Goal: Transaction & Acquisition: Purchase product/service

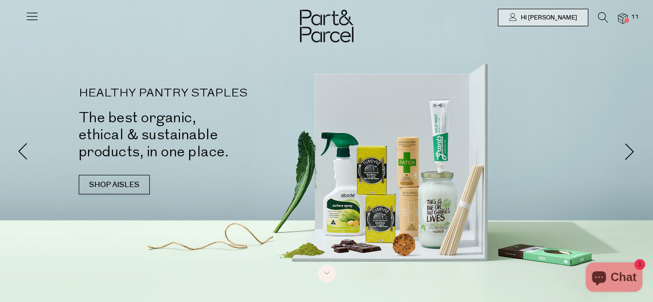
click at [619, 17] on img at bounding box center [623, 18] width 10 height 11
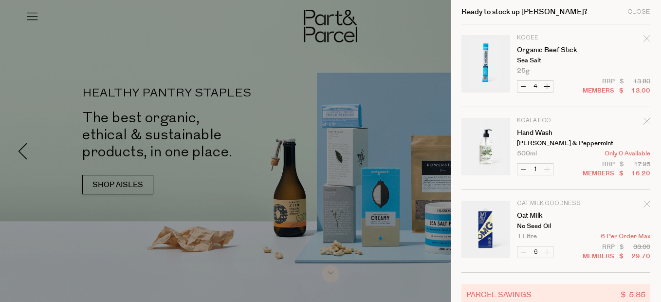
scroll to position [49, 0]
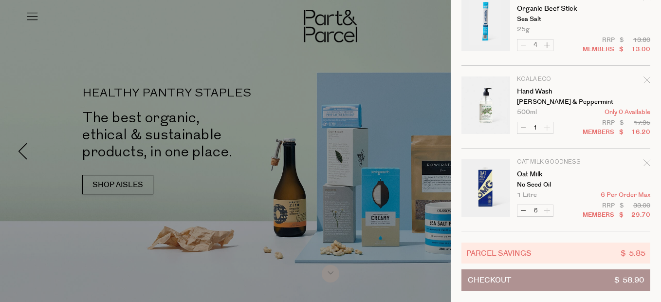
click at [306, 13] on div at bounding box center [330, 151] width 661 height 302
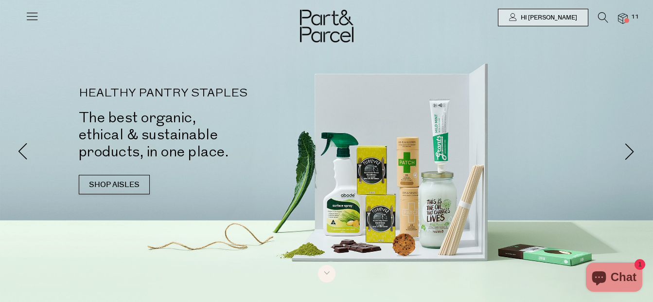
click at [600, 17] on icon at bounding box center [603, 17] width 10 height 11
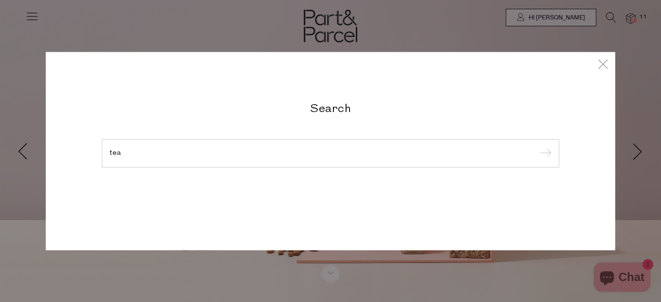
type input "tea"
click at [537, 146] on input "submit" at bounding box center [544, 153] width 15 height 15
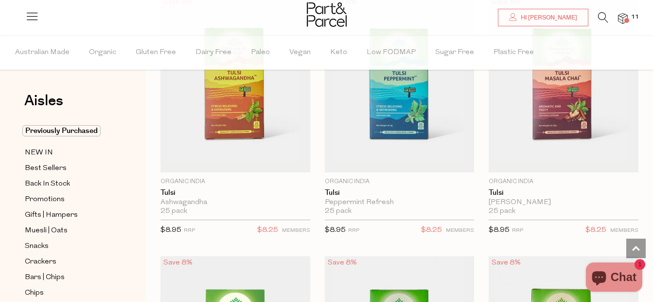
scroll to position [3323, 0]
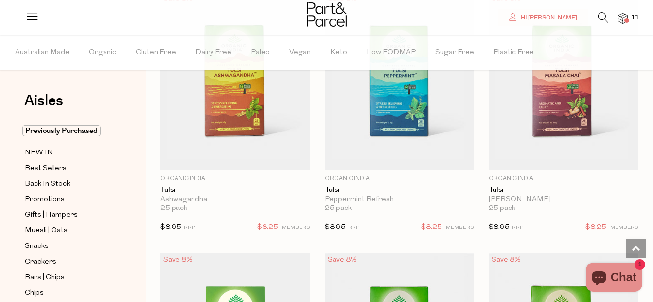
click at [601, 22] on icon at bounding box center [603, 17] width 10 height 11
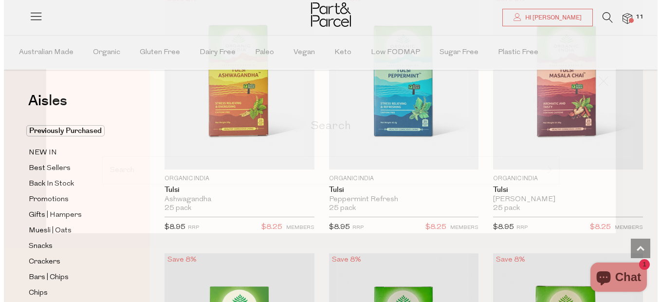
scroll to position [3359, 0]
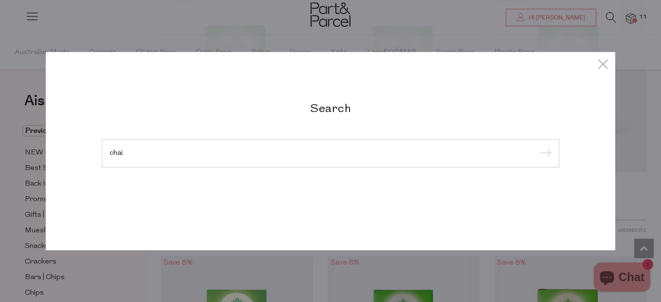
type input "chai"
click at [537, 146] on input "submit" at bounding box center [544, 153] width 15 height 15
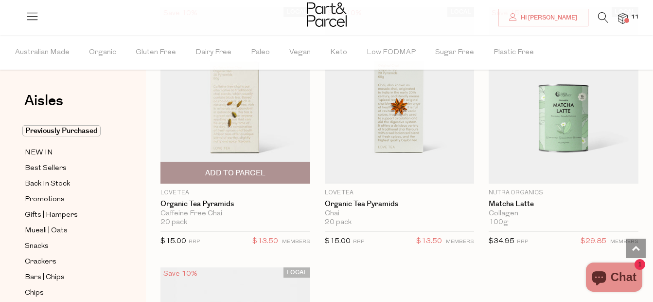
scroll to position [2248, 0]
click at [273, 164] on span "Add To Parcel" at bounding box center [235, 171] width 144 height 21
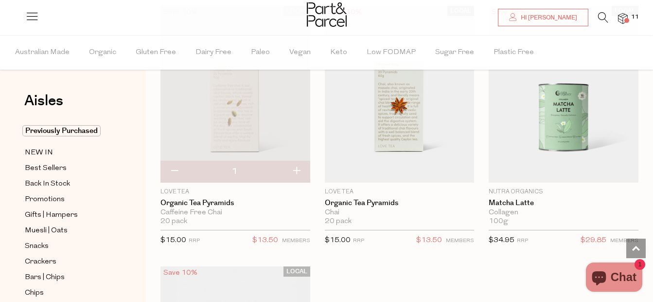
click at [298, 166] on button "button" at bounding box center [297, 171] width 28 height 21
type input "2"
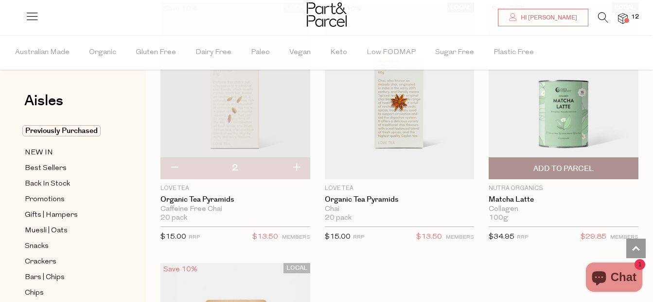
scroll to position [2252, 0]
click at [562, 118] on img at bounding box center [564, 90] width 150 height 177
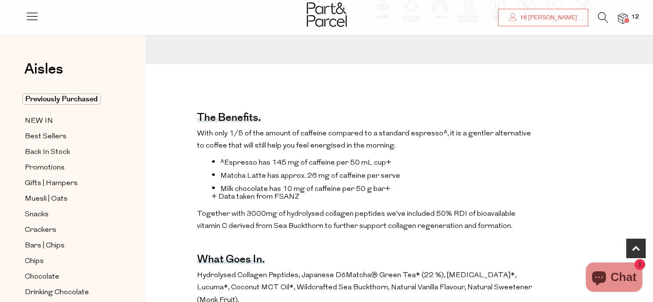
scroll to position [259, 0]
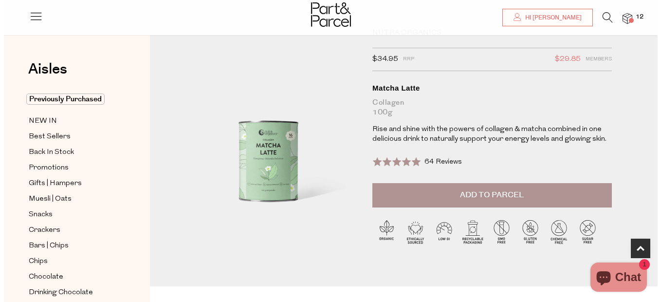
scroll to position [0, 0]
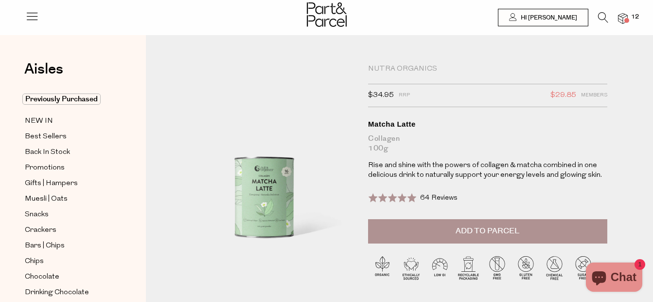
click at [514, 223] on button "Add to Parcel" at bounding box center [487, 231] width 239 height 24
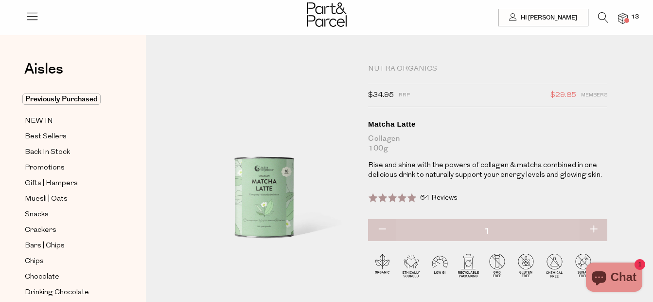
click at [605, 14] on icon at bounding box center [603, 17] width 10 height 11
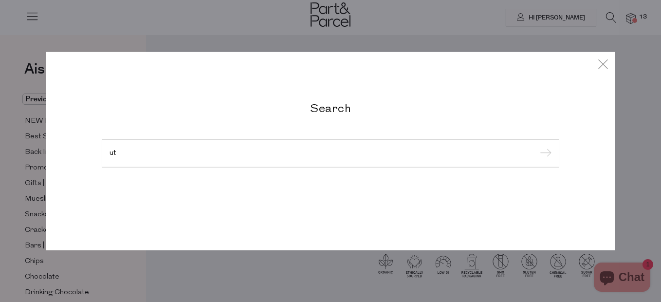
type input "u"
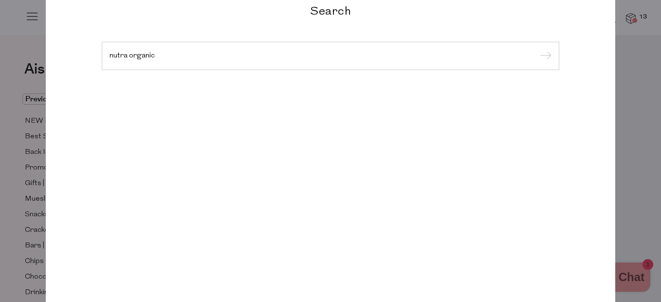
type input "nutra organic"
click at [537, 49] on input "submit" at bounding box center [544, 56] width 15 height 15
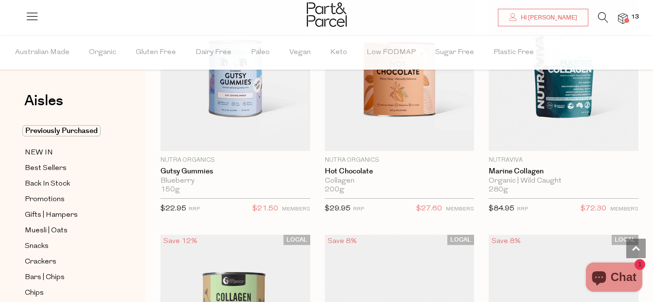
scroll to position [1176, 0]
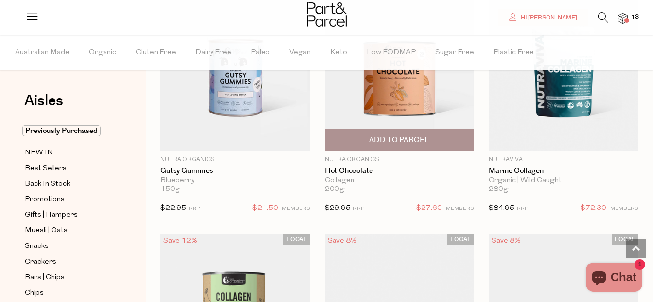
click at [424, 138] on span "Add To Parcel" at bounding box center [399, 140] width 60 height 10
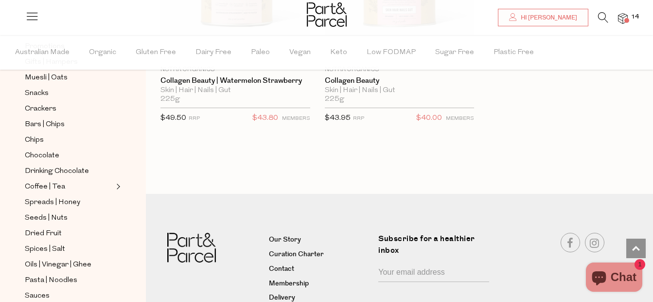
scroll to position [294, 0]
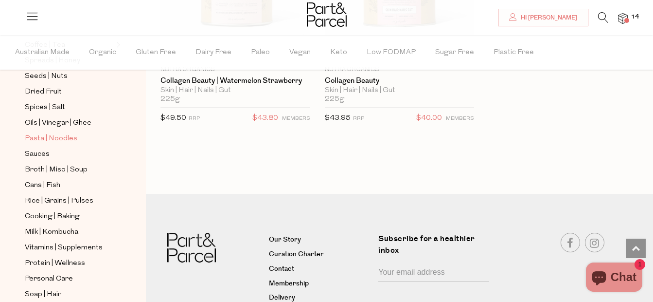
click at [54, 133] on span "Pasta | Noodles" at bounding box center [51, 139] width 53 height 12
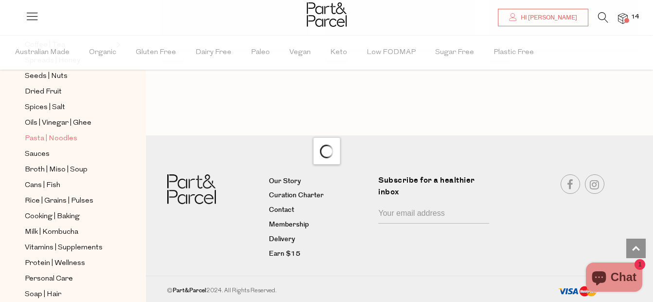
scroll to position [1293, 0]
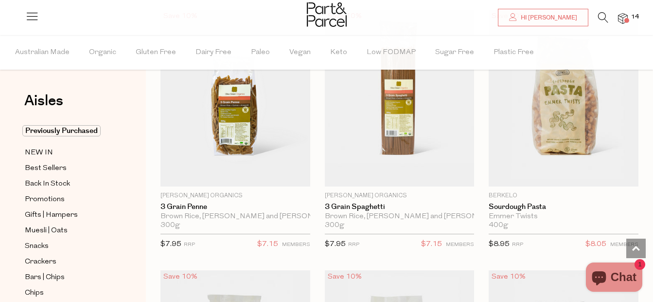
scroll to position [1418, 0]
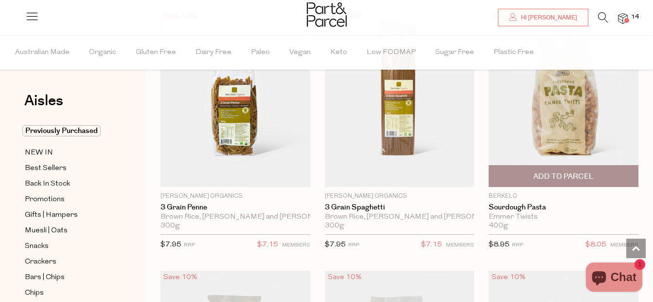
click at [536, 172] on span "Add To Parcel" at bounding box center [564, 176] width 60 height 10
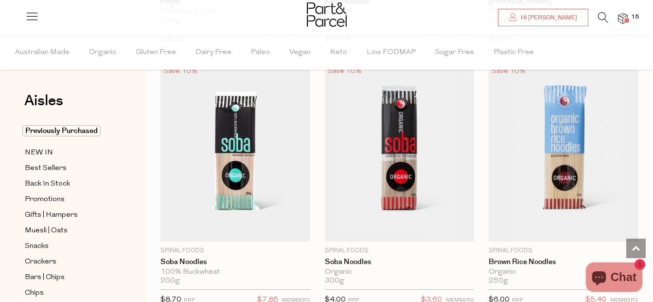
scroll to position [3214, 0]
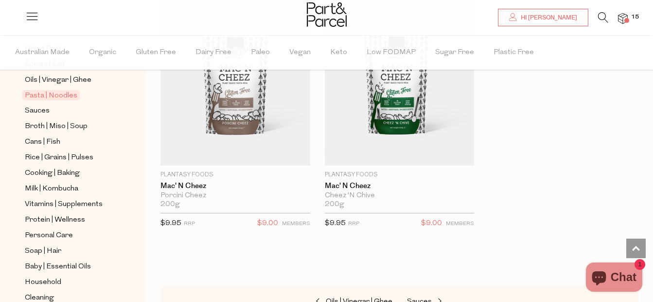
scroll to position [396, 0]
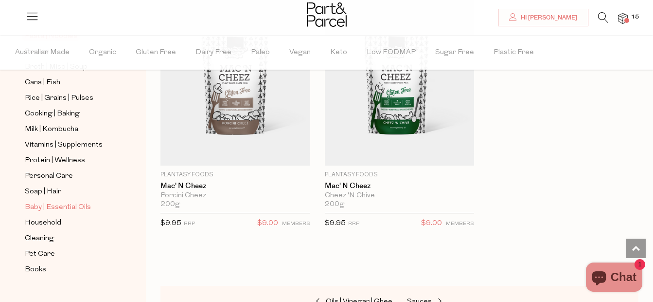
click at [47, 201] on span "Baby | Essential Oils" at bounding box center [58, 207] width 66 height 12
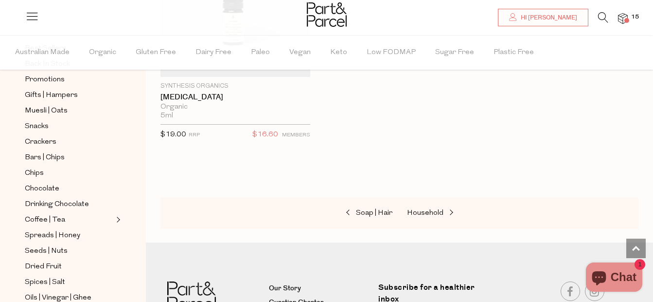
scroll to position [1529, 0]
click at [45, 183] on span "Chocolate" at bounding box center [42, 189] width 35 height 12
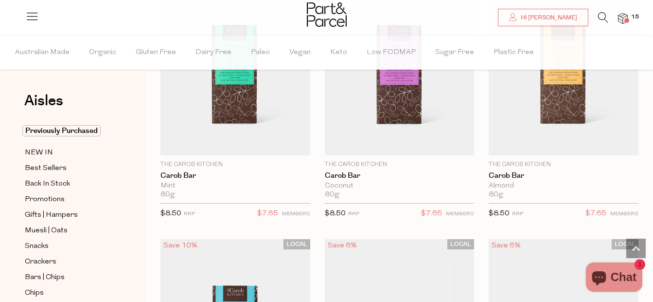
scroll to position [3837, 0]
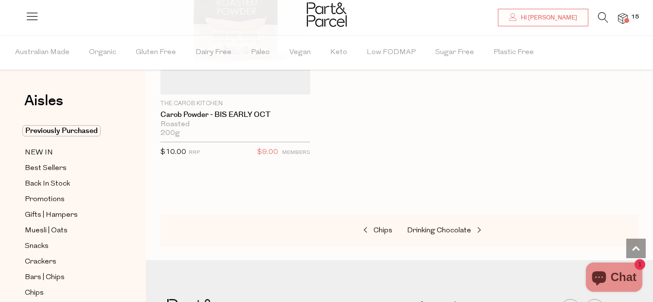
scroll to position [5197, 0]
click at [600, 22] on icon at bounding box center [603, 17] width 10 height 11
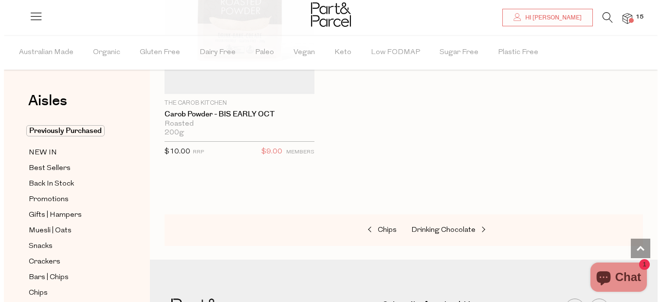
scroll to position [5252, 0]
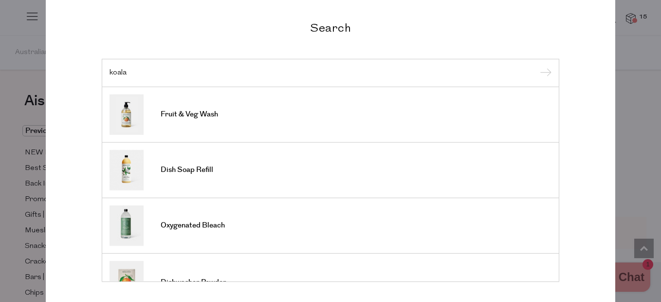
type input "koala"
click at [537, 66] on input "submit" at bounding box center [544, 73] width 15 height 15
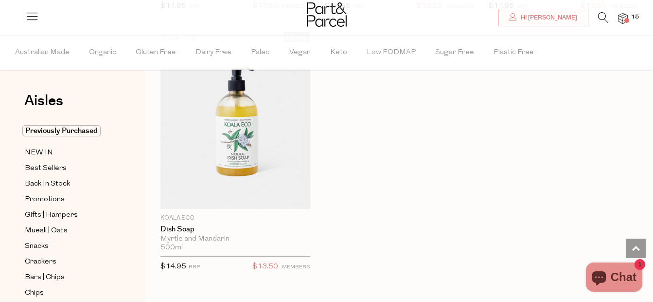
scroll to position [1909, 0]
click at [42, 195] on span "Promotions" at bounding box center [45, 200] width 40 height 12
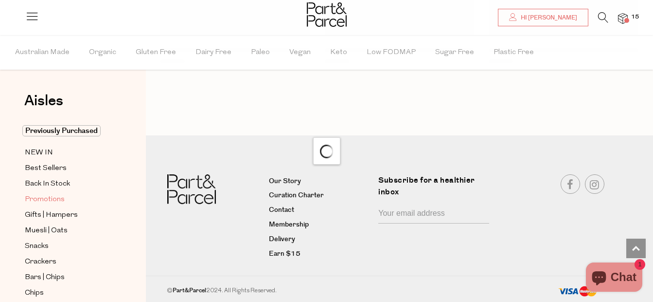
scroll to position [1293, 0]
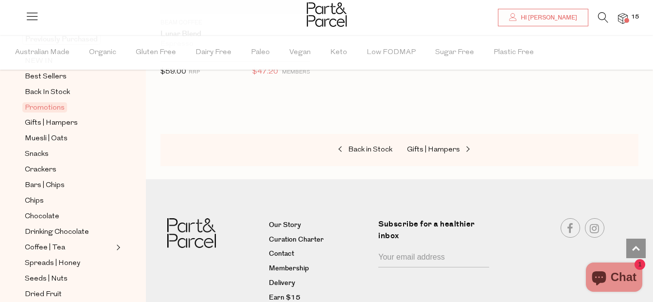
scroll to position [1873, 0]
click at [36, 197] on span "Chips" at bounding box center [34, 201] width 19 height 12
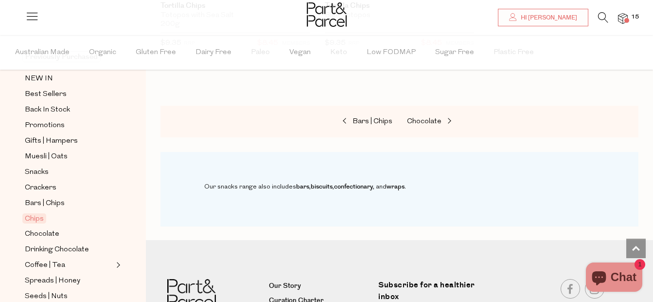
scroll to position [1752, 0]
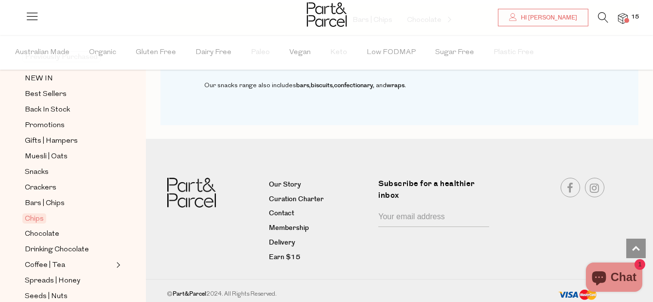
click at [602, 20] on icon at bounding box center [603, 17] width 10 height 11
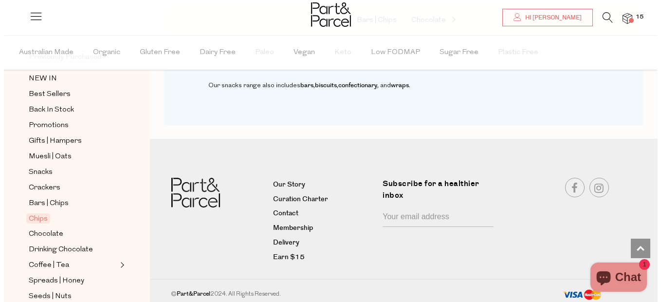
scroll to position [1770, 0]
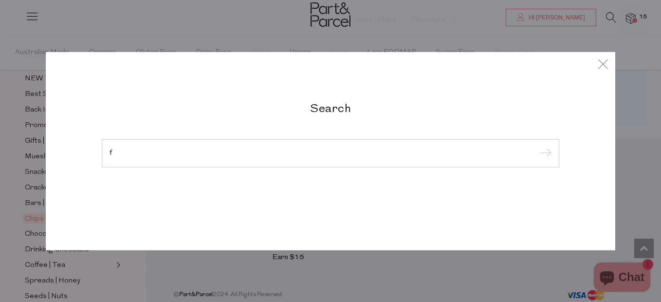
type input "f"
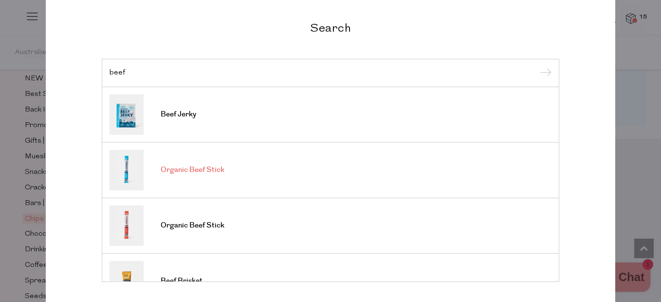
type input "beef"
click at [272, 172] on link "Organic Beef Stick" at bounding box center [330, 169] width 442 height 40
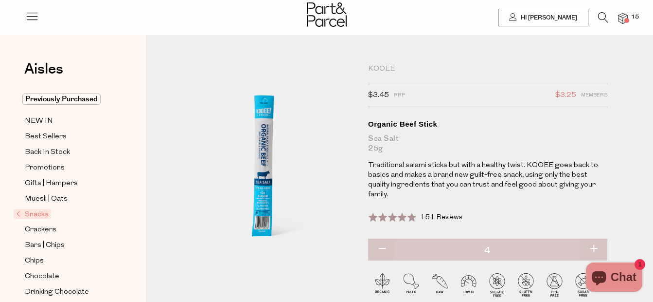
click at [620, 19] on img at bounding box center [623, 18] width 10 height 11
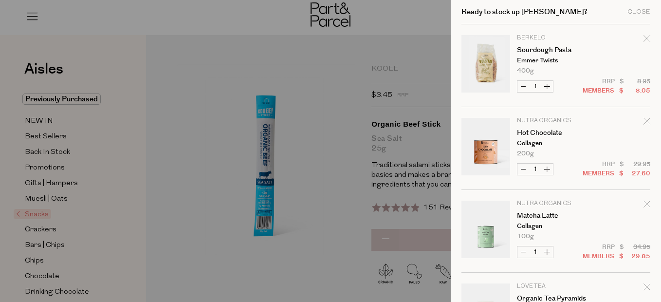
click at [326, 84] on div at bounding box center [330, 151] width 661 height 302
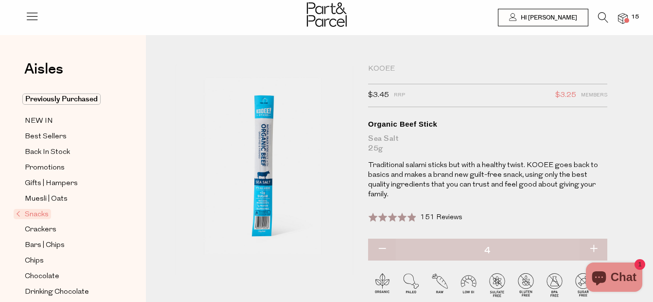
click at [604, 19] on icon at bounding box center [603, 17] width 10 height 11
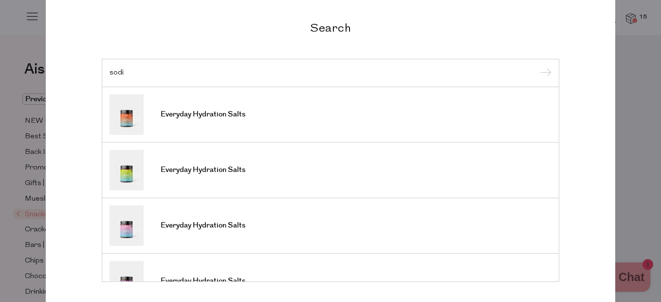
type input "sodi"
click at [537, 66] on input "submit" at bounding box center [544, 73] width 15 height 15
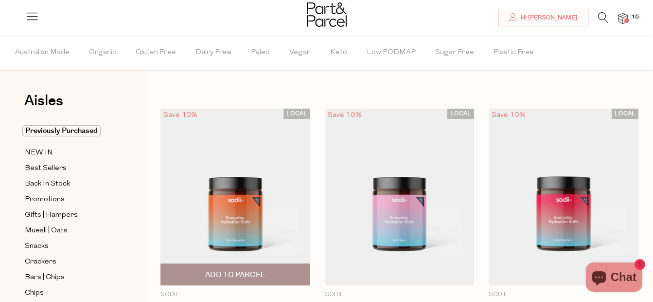
scroll to position [140, 0]
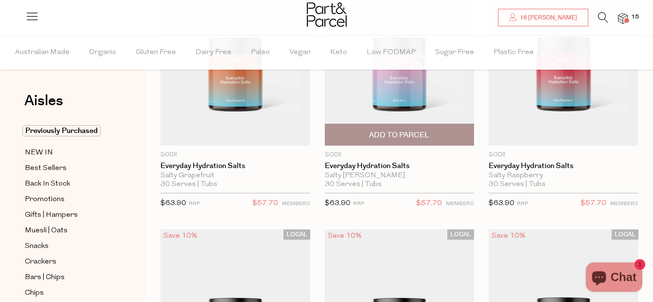
click at [391, 128] on span "Add To Parcel" at bounding box center [400, 134] width 144 height 21
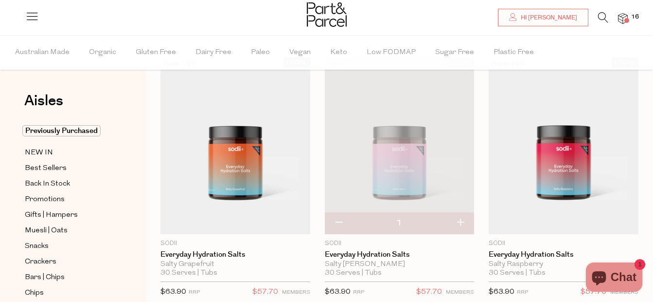
scroll to position [51, 0]
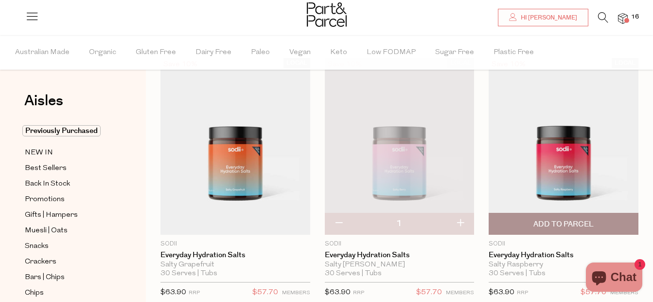
click at [566, 220] on span "Add To Parcel" at bounding box center [564, 224] width 60 height 10
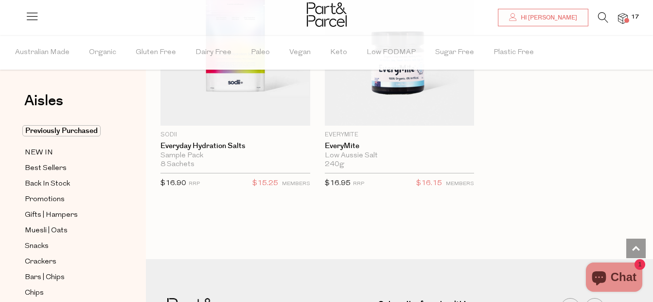
scroll to position [803, 0]
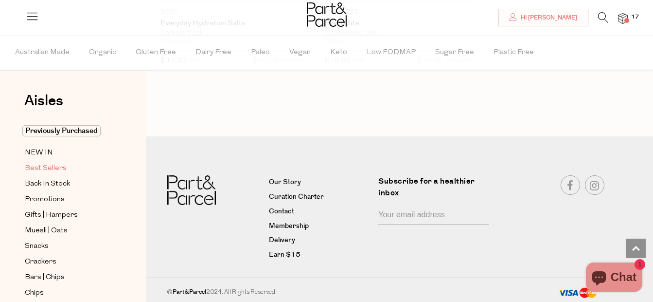
click at [63, 168] on span "Best Sellers" at bounding box center [46, 168] width 42 height 12
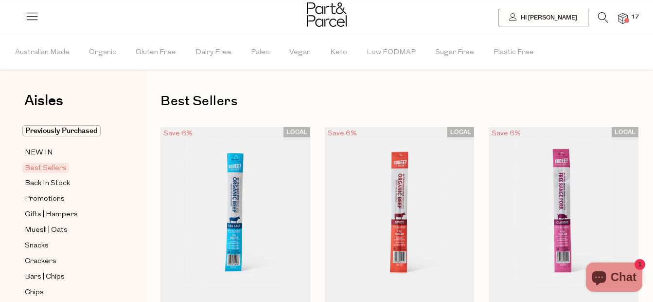
type input "4"
type input "6"
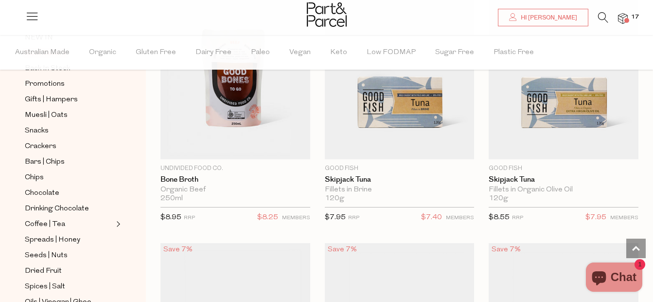
scroll to position [1208, 0]
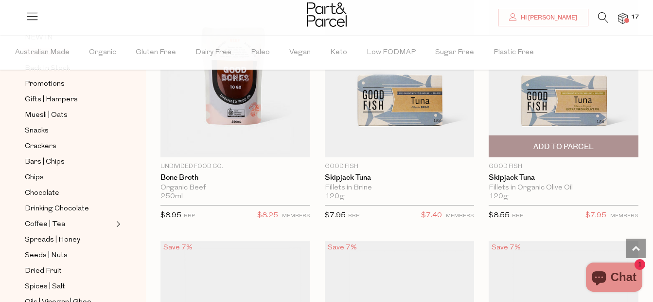
click at [572, 143] on span "Add To Parcel" at bounding box center [564, 147] width 60 height 10
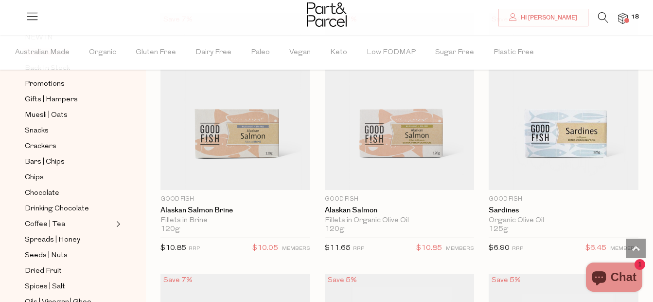
scroll to position [1437, 0]
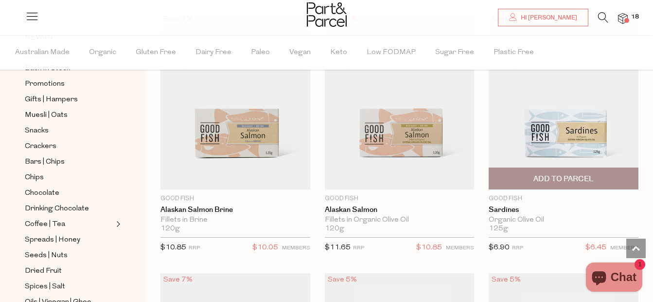
click at [534, 177] on span "Add To Parcel" at bounding box center [564, 179] width 60 height 10
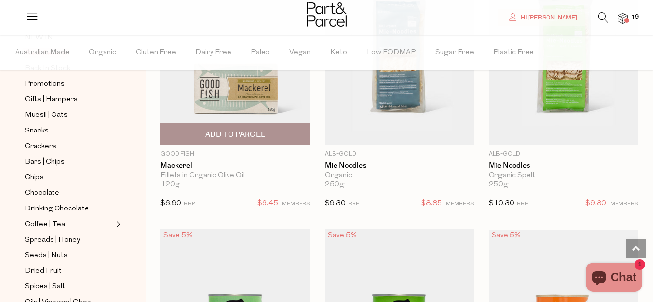
scroll to position [1739, 0]
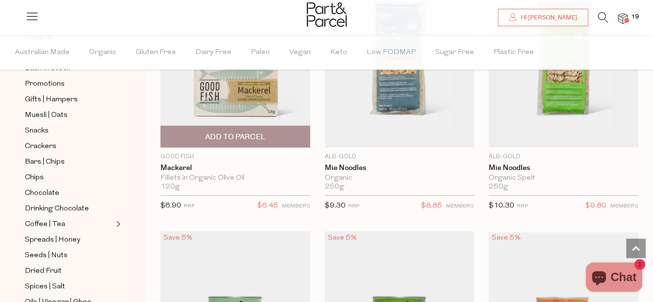
click at [263, 126] on span "Add To Parcel" at bounding box center [235, 136] width 144 height 21
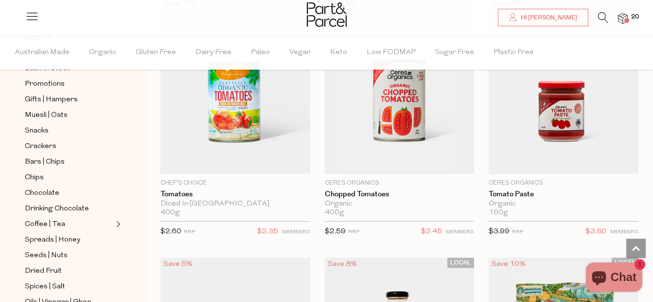
scroll to position [2236, 0]
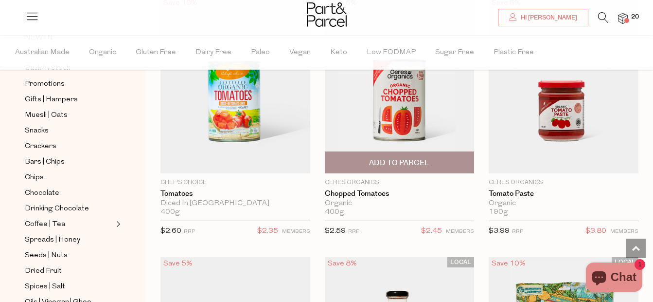
click at [395, 152] on span "Add To Parcel" at bounding box center [400, 162] width 144 height 21
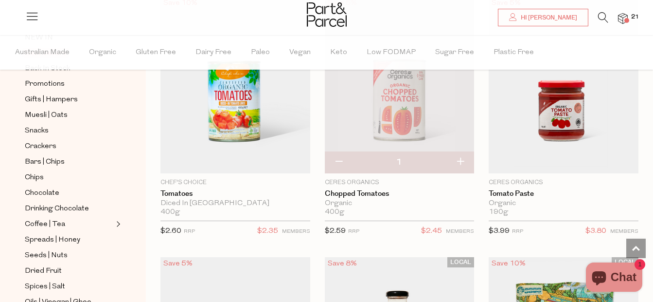
click at [461, 161] on button "button" at bounding box center [461, 161] width 28 height 21
type input "2"
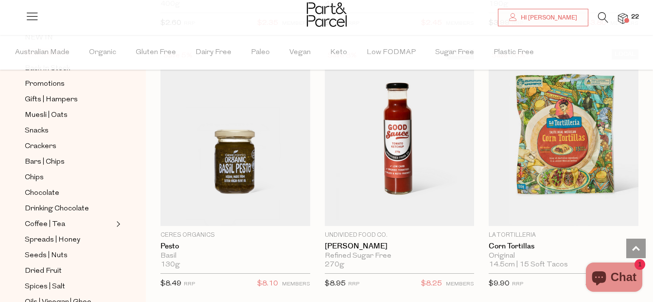
scroll to position [2447, 0]
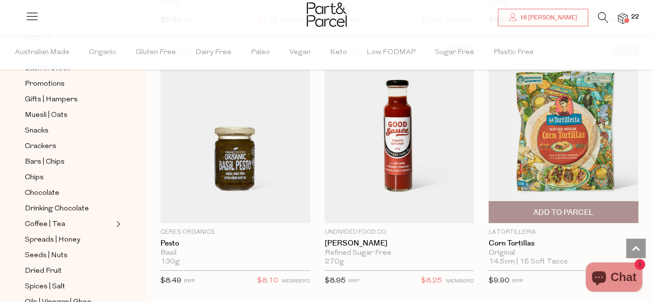
click at [576, 208] on span "Add To Parcel" at bounding box center [564, 212] width 60 height 10
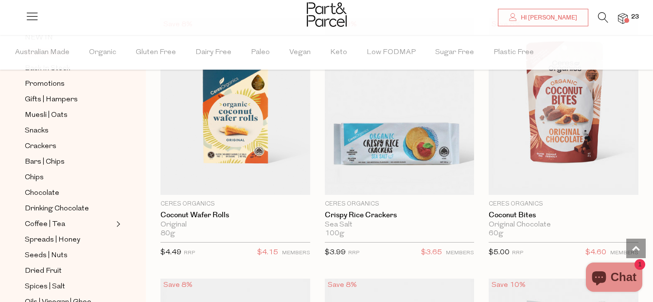
scroll to position [2996, 0]
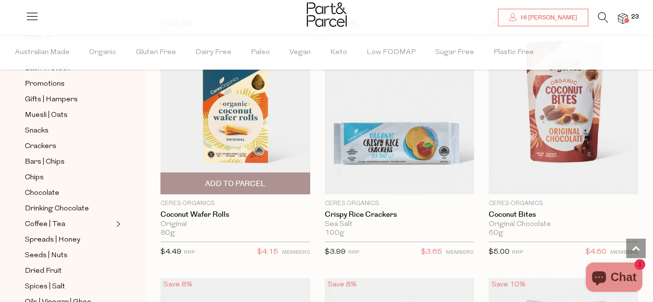
click at [269, 173] on span "Add To Parcel" at bounding box center [235, 183] width 144 height 21
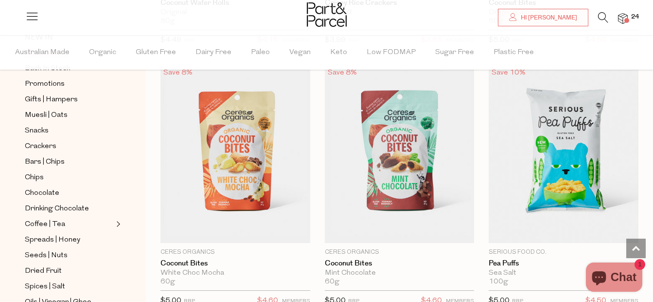
scroll to position [3208, 0]
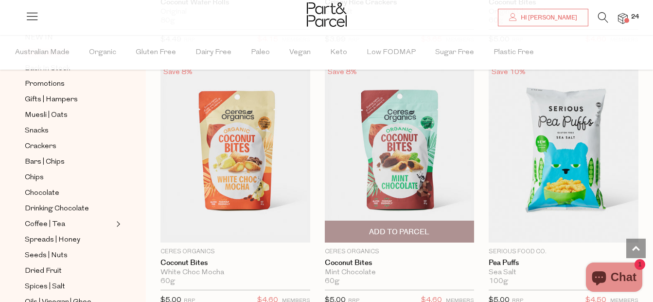
click at [435, 226] on span "Add To Parcel" at bounding box center [400, 231] width 144 height 21
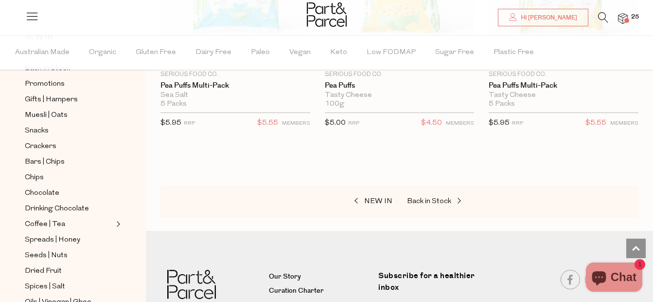
scroll to position [3646, 0]
click at [43, 126] on span "Snacks" at bounding box center [37, 131] width 24 height 12
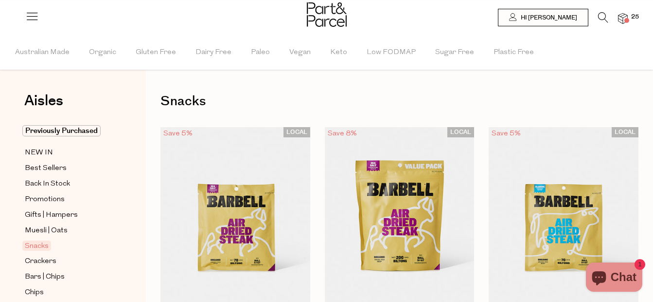
type input "4"
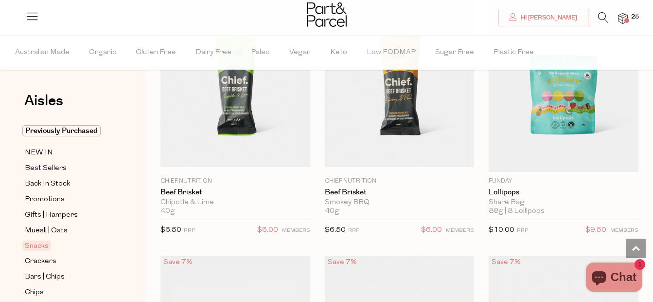
scroll to position [1181, 0]
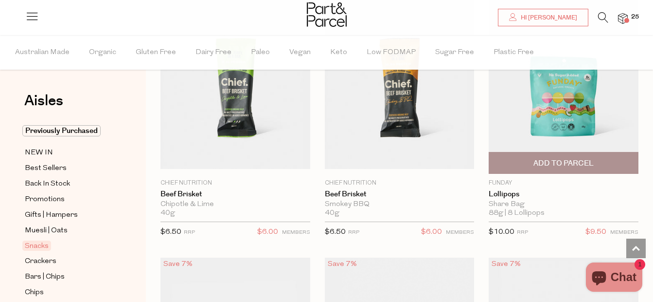
click at [548, 165] on span "Add To Parcel" at bounding box center [564, 163] width 60 height 10
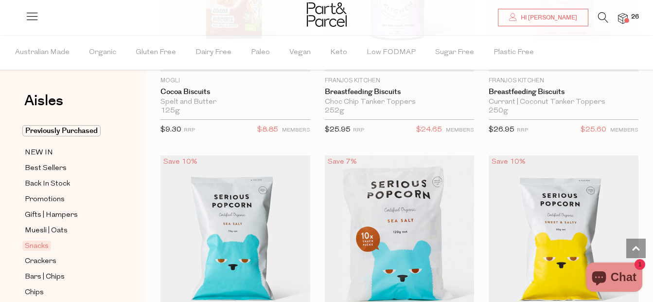
scroll to position [3630, 0]
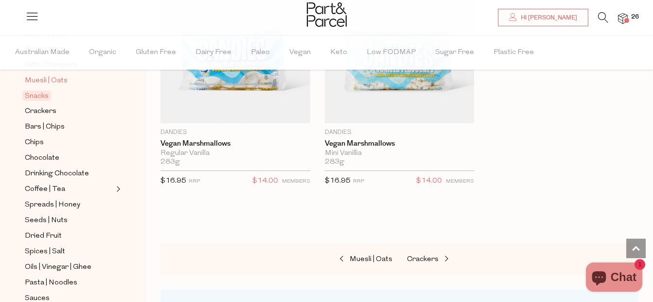
scroll to position [150, 0]
click at [63, 198] on span "Spreads | Honey" at bounding box center [52, 204] width 55 height 12
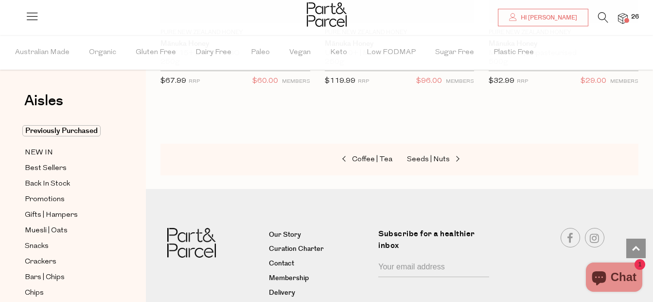
scroll to position [3685, 0]
click at [447, 155] on span "Seeds | Nuts" at bounding box center [428, 158] width 43 height 7
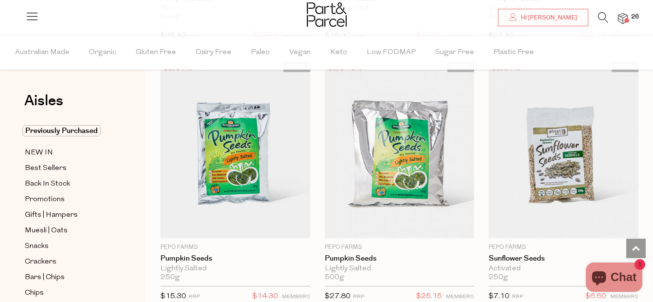
scroll to position [3190, 0]
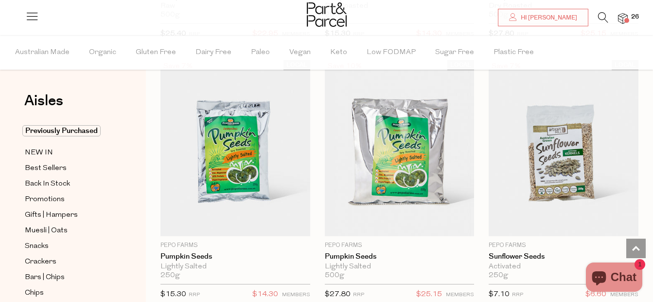
click at [478, 46] on li "Sugar Free" at bounding box center [464, 52] width 58 height 35
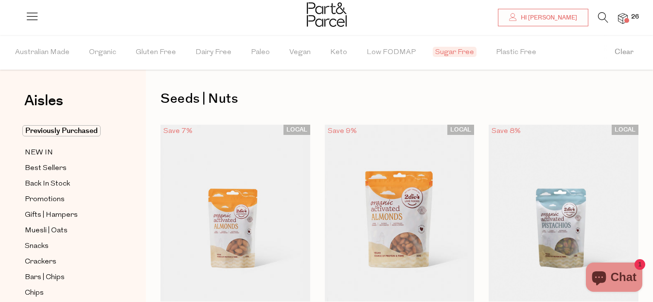
scroll to position [6, 0]
